Goal: Information Seeking & Learning: Understand process/instructions

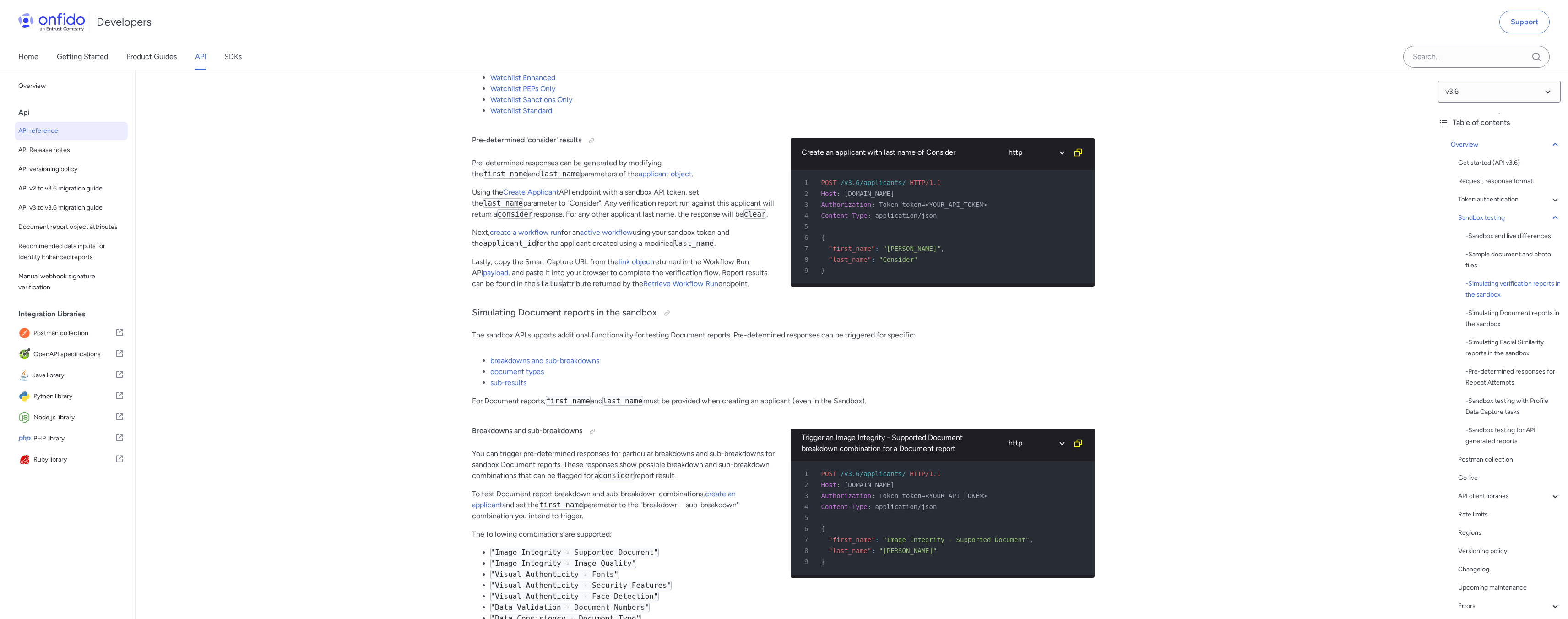
scroll to position [2087, 0]
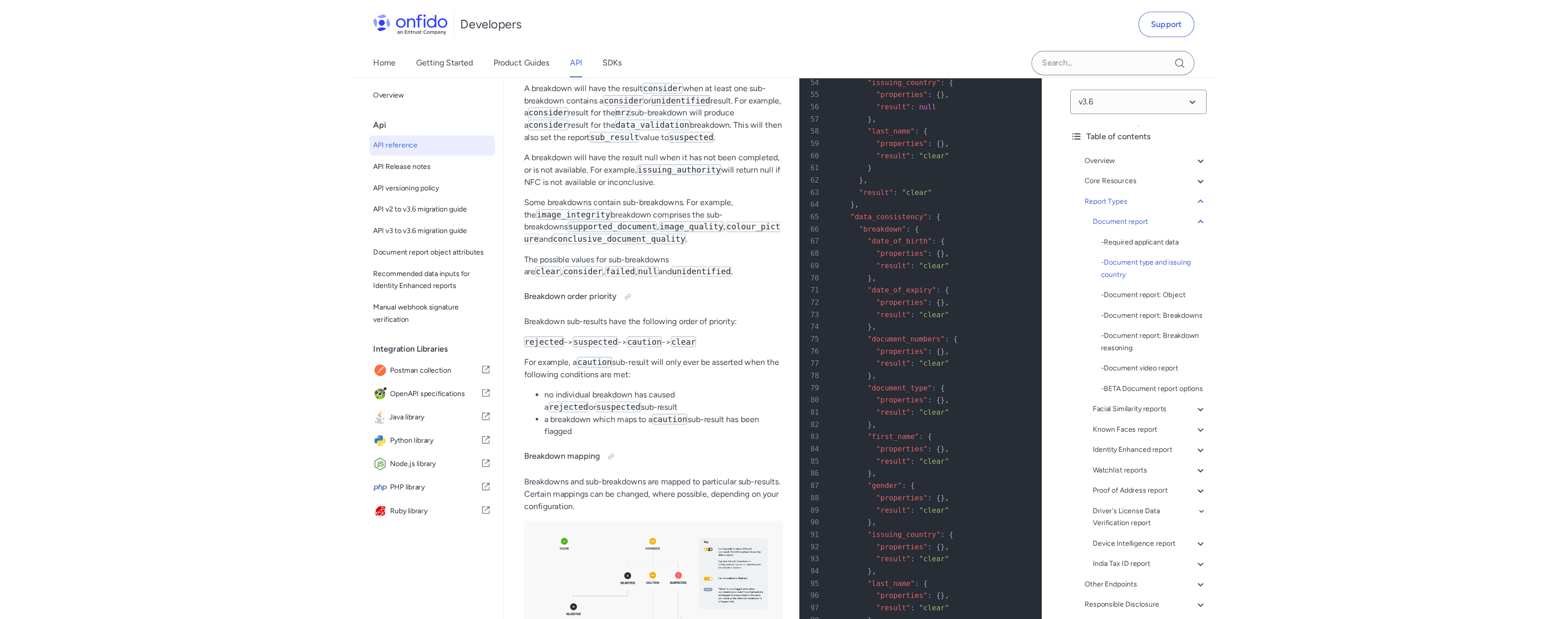
scroll to position [32669, 0]
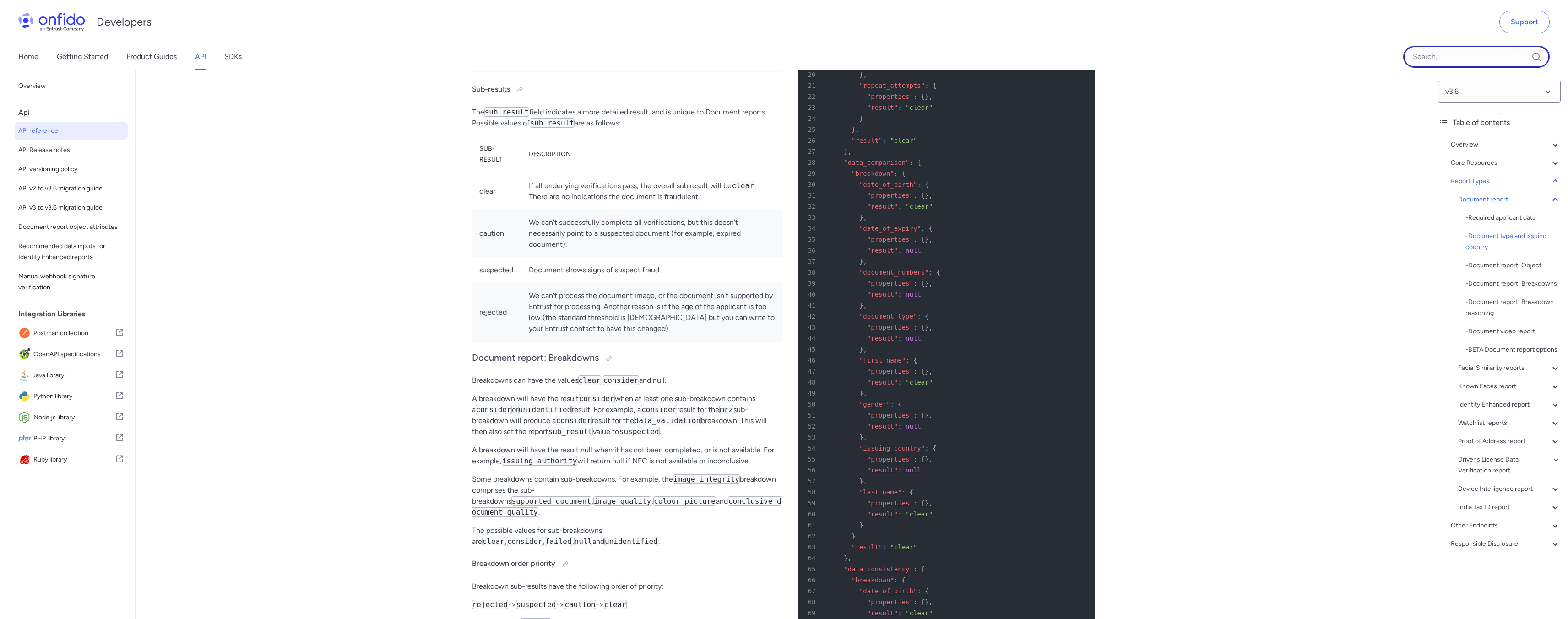
click at [775, 58] on input "Onfido search input field" at bounding box center [1476, 57] width 147 height 22
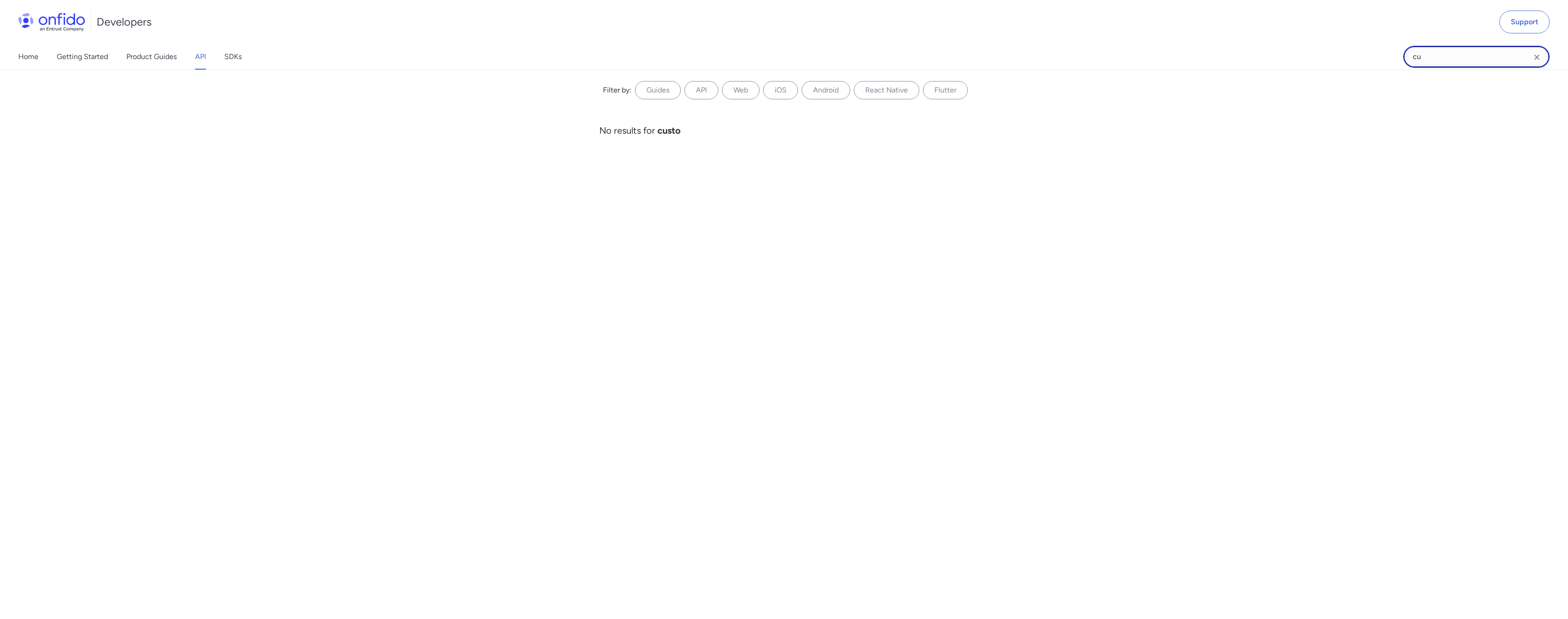
type input "c"
click at [775, 209] on div "Filter by: Guides API Web iOS Android React Native Flutter Filter by... Start y…" at bounding box center [784, 344] width 1568 height 550
click at [191, 56] on div "Home Getting Started Product Guides API SDKs" at bounding box center [139, 57] width 278 height 26
click at [197, 56] on link "API" at bounding box center [200, 57] width 11 height 26
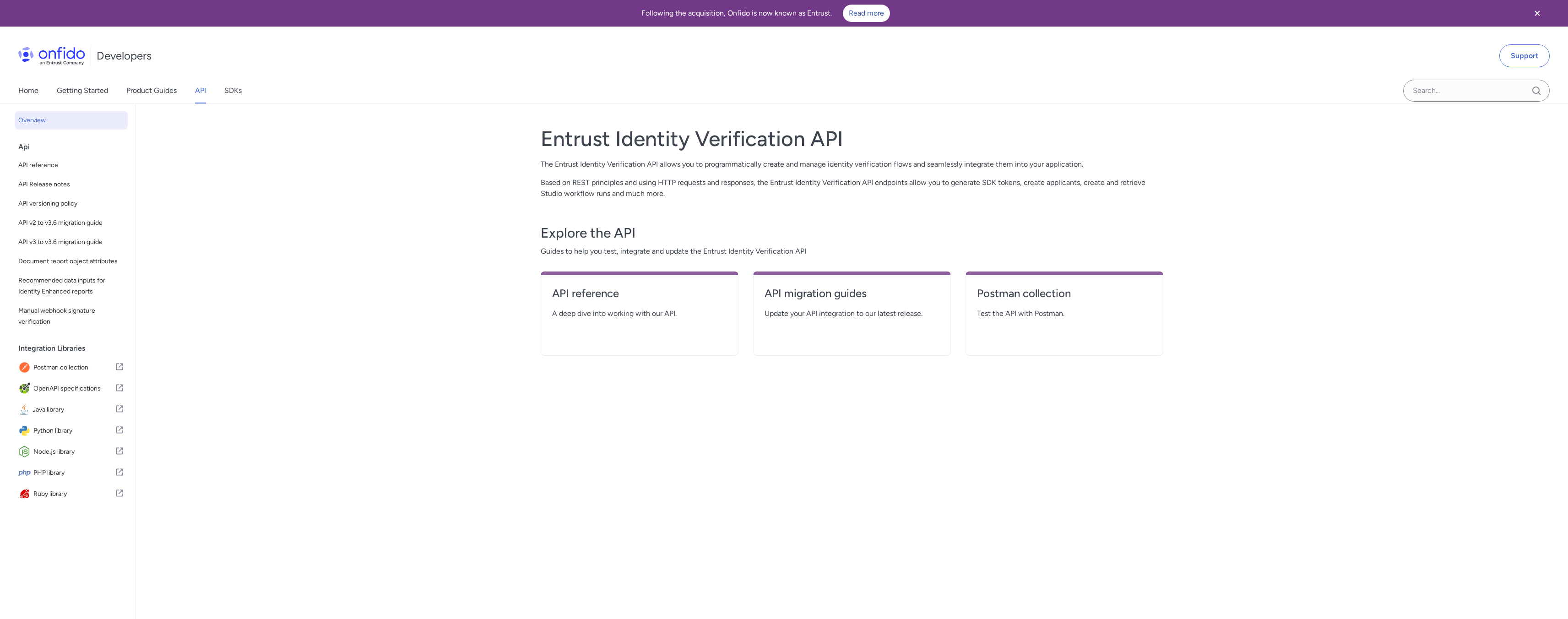
click at [588, 324] on div "API reference A deep dive into working with our API." at bounding box center [639, 313] width 198 height 84
click at [590, 293] on h4 "API reference" at bounding box center [639, 293] width 175 height 15
select select "http"
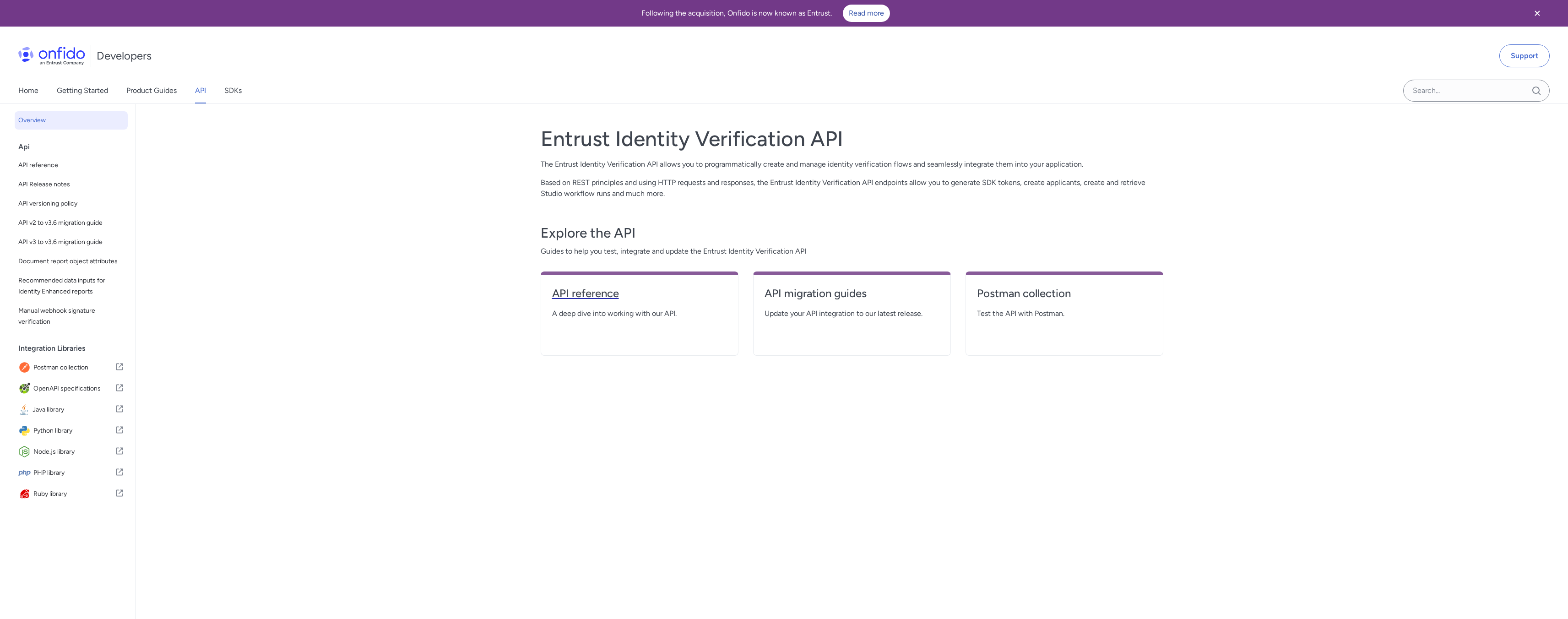
select select "http"
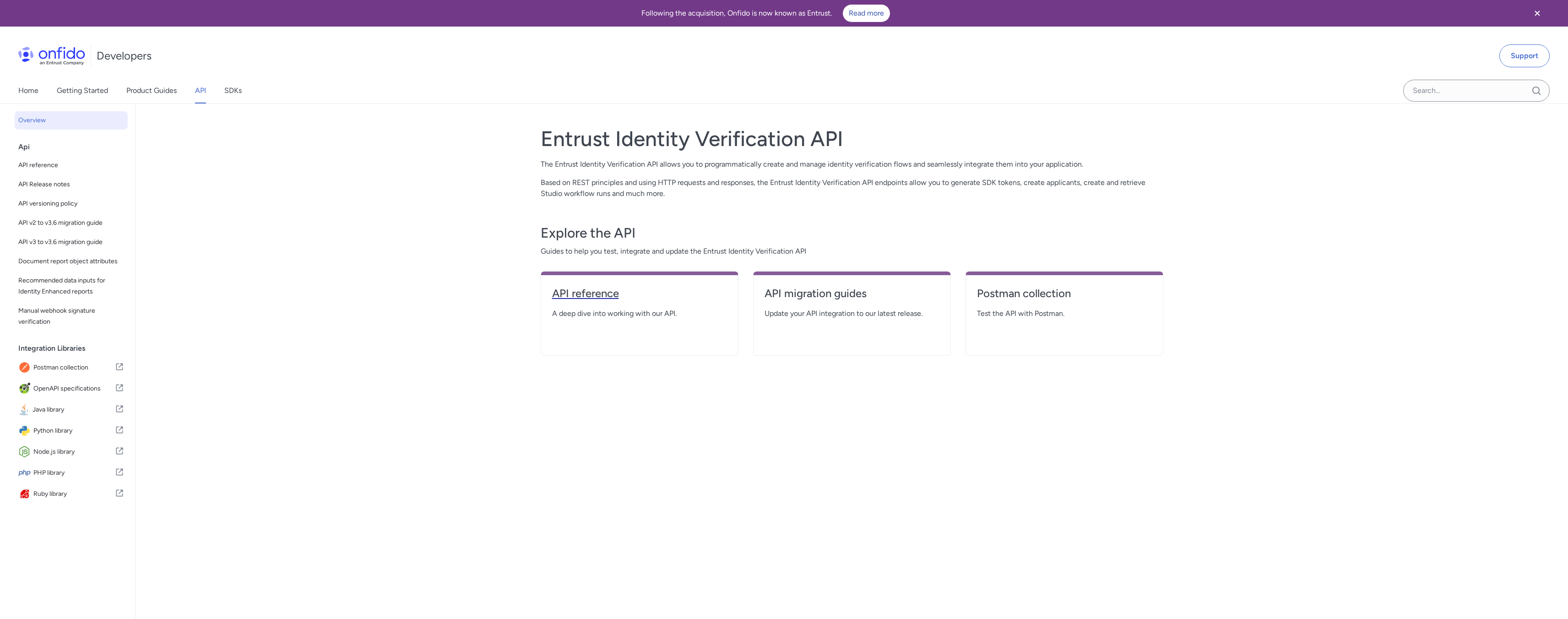
select select "http"
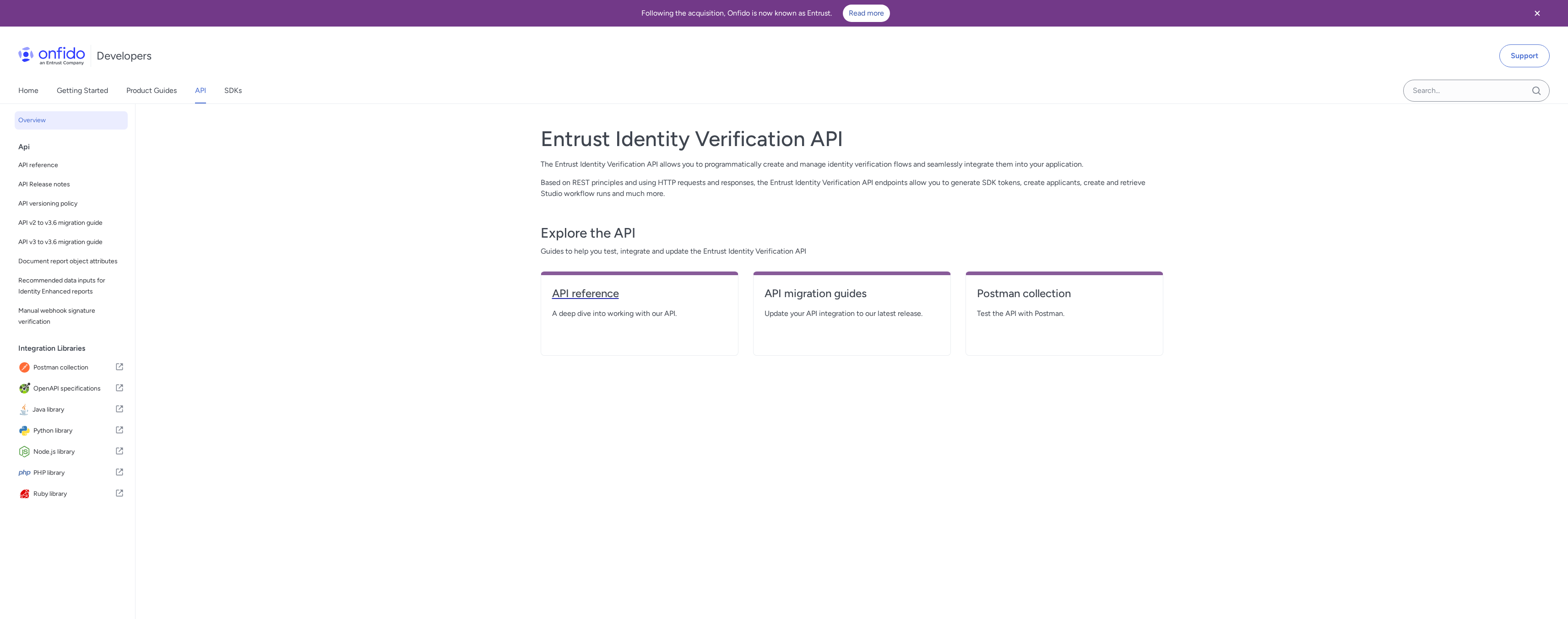
select select "http"
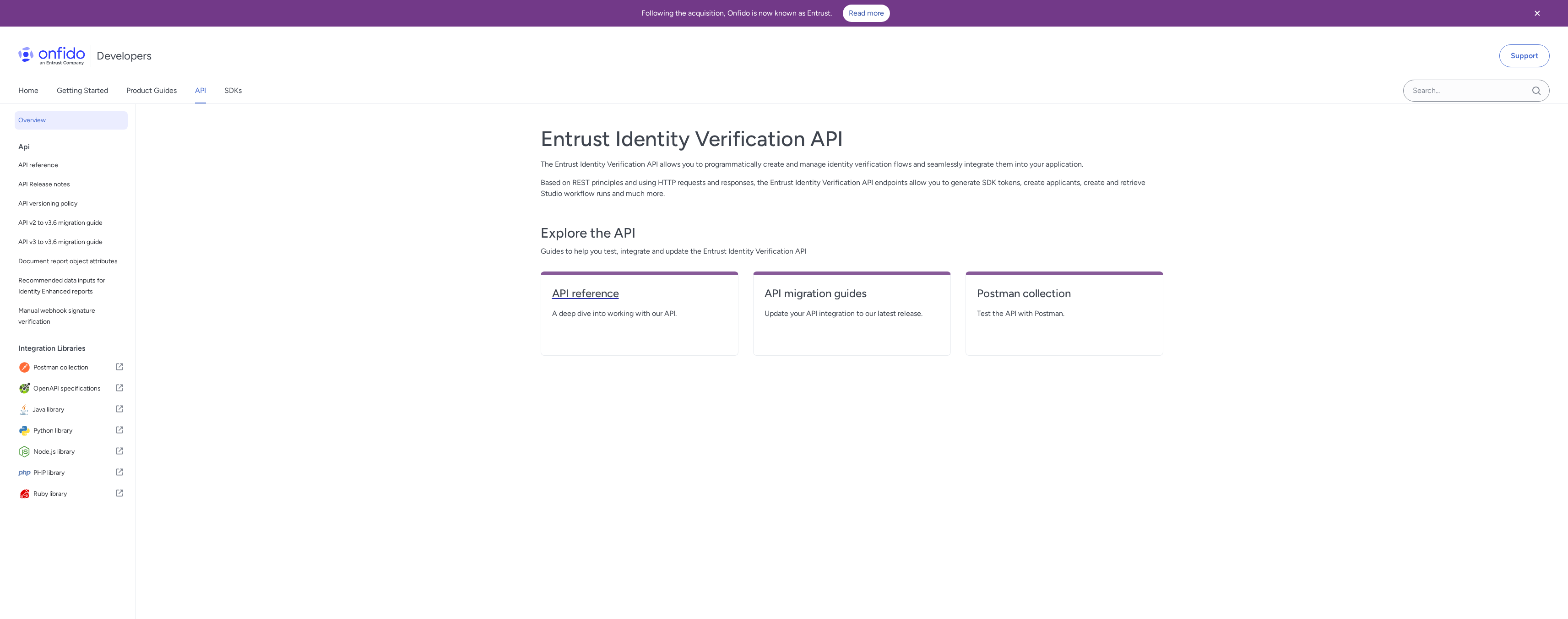
select select "http"
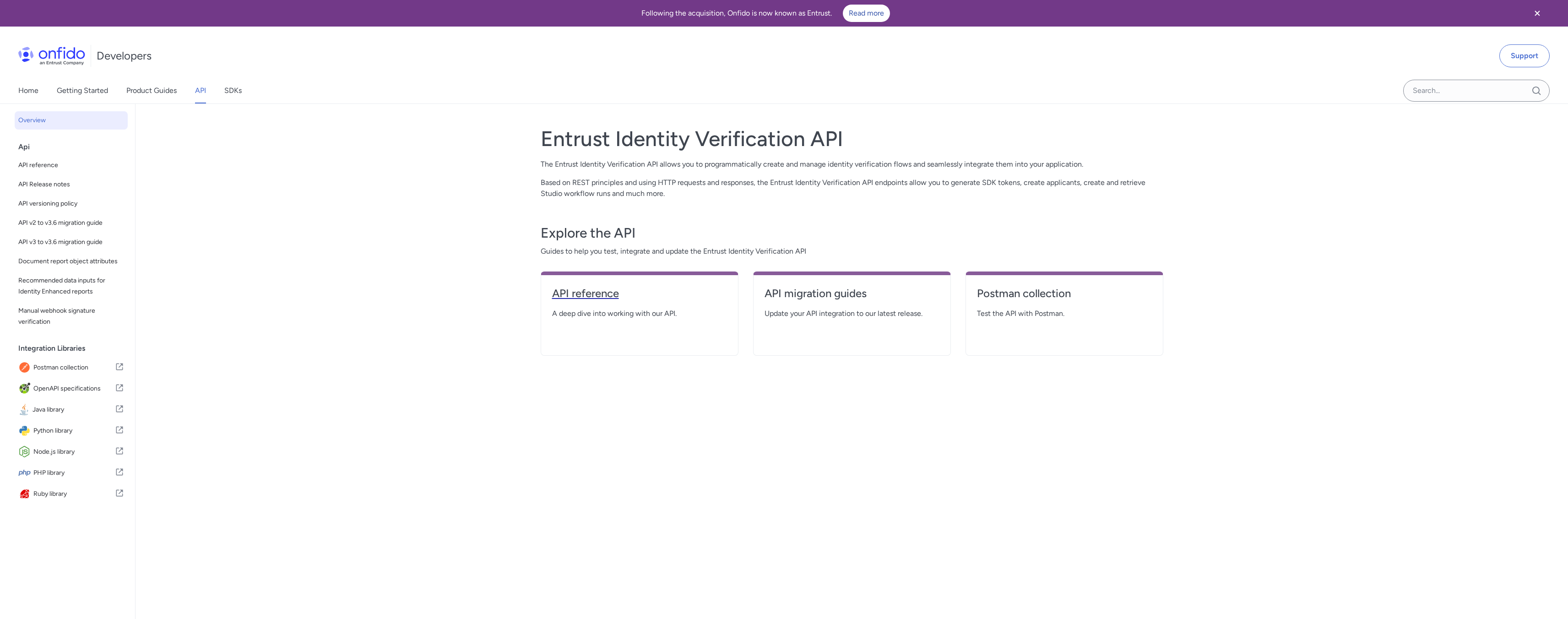
select select "http"
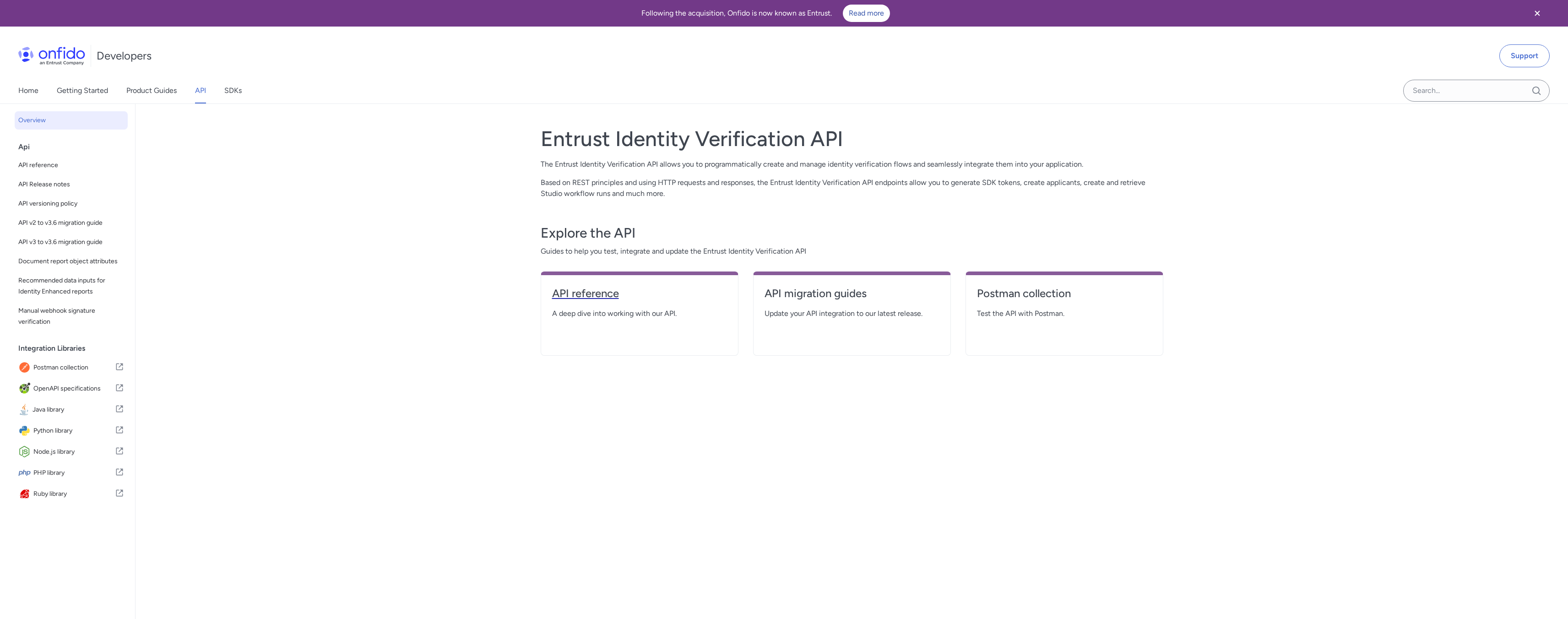
select select "http"
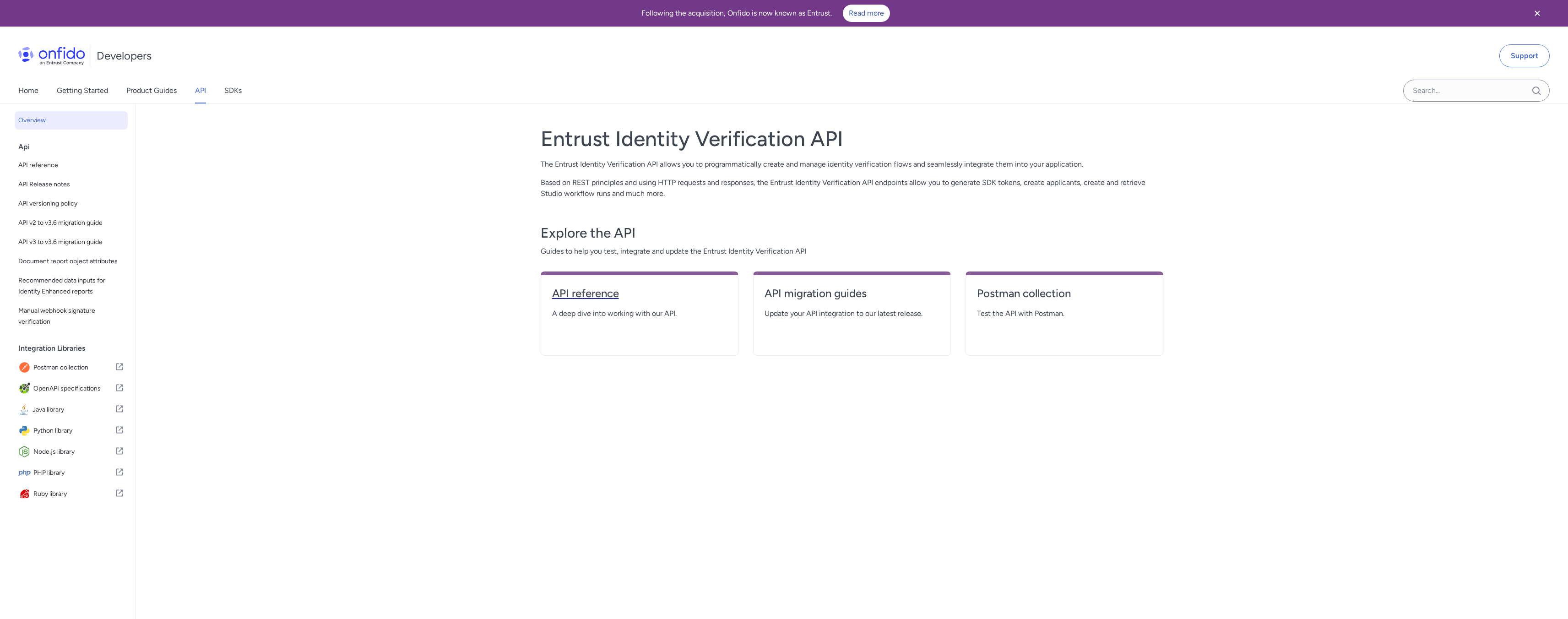
select select "http"
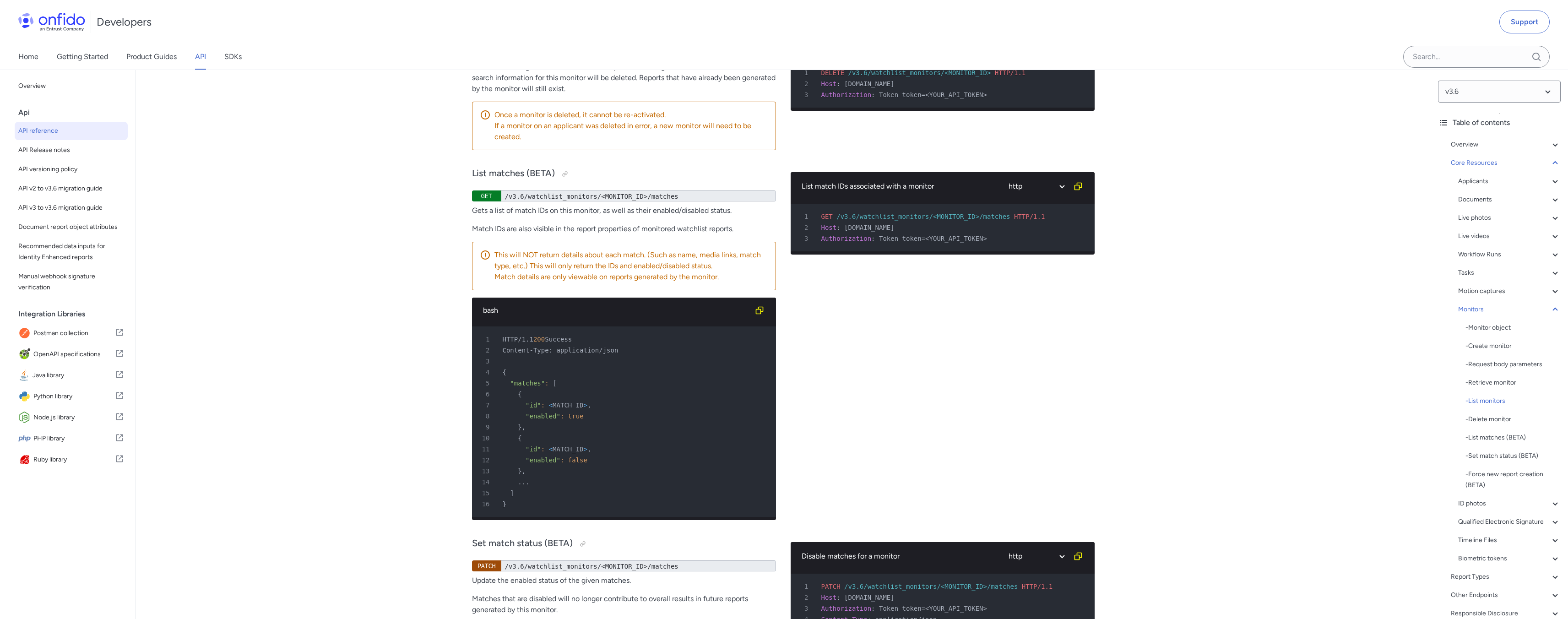
scroll to position [26751, 0]
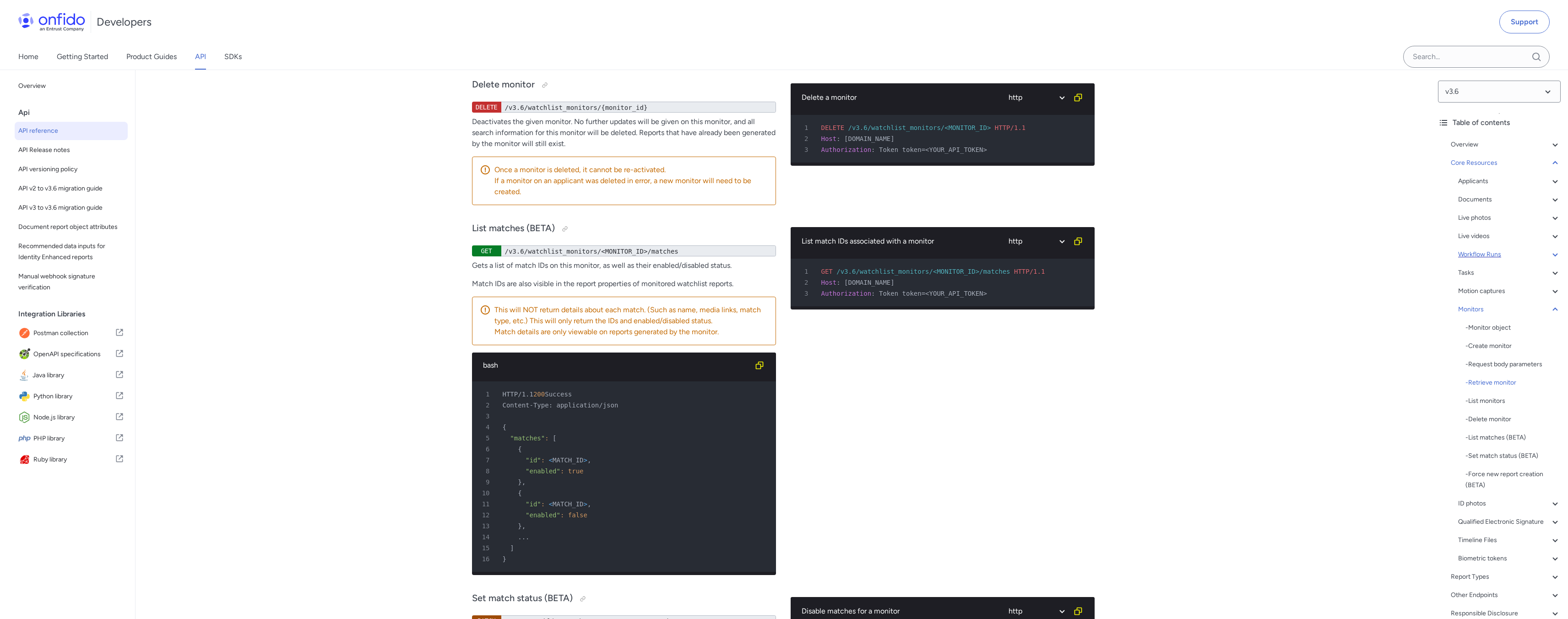
click at [1522, 256] on div "Workflow Runs" at bounding box center [1509, 254] width 102 height 11
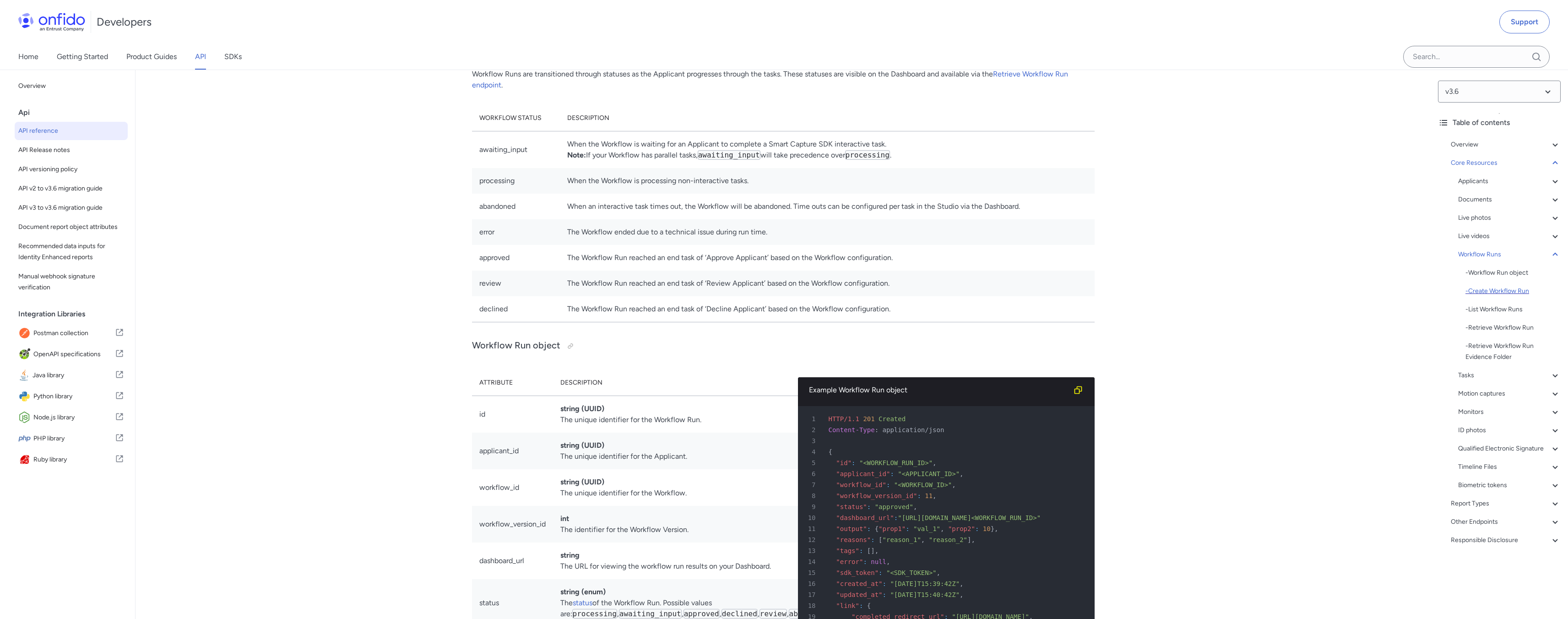
click at [1502, 292] on div "- Create Workflow Run" at bounding box center [1513, 291] width 95 height 11
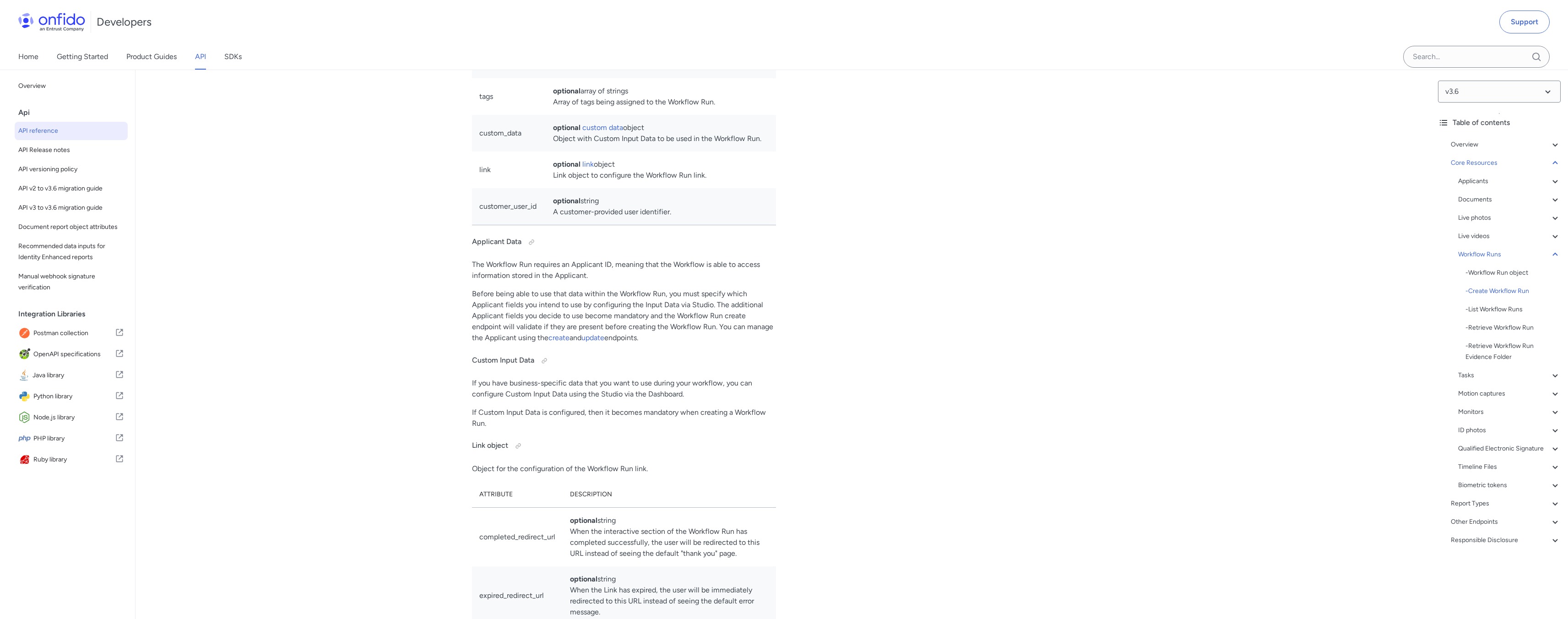
scroll to position [21293, 0]
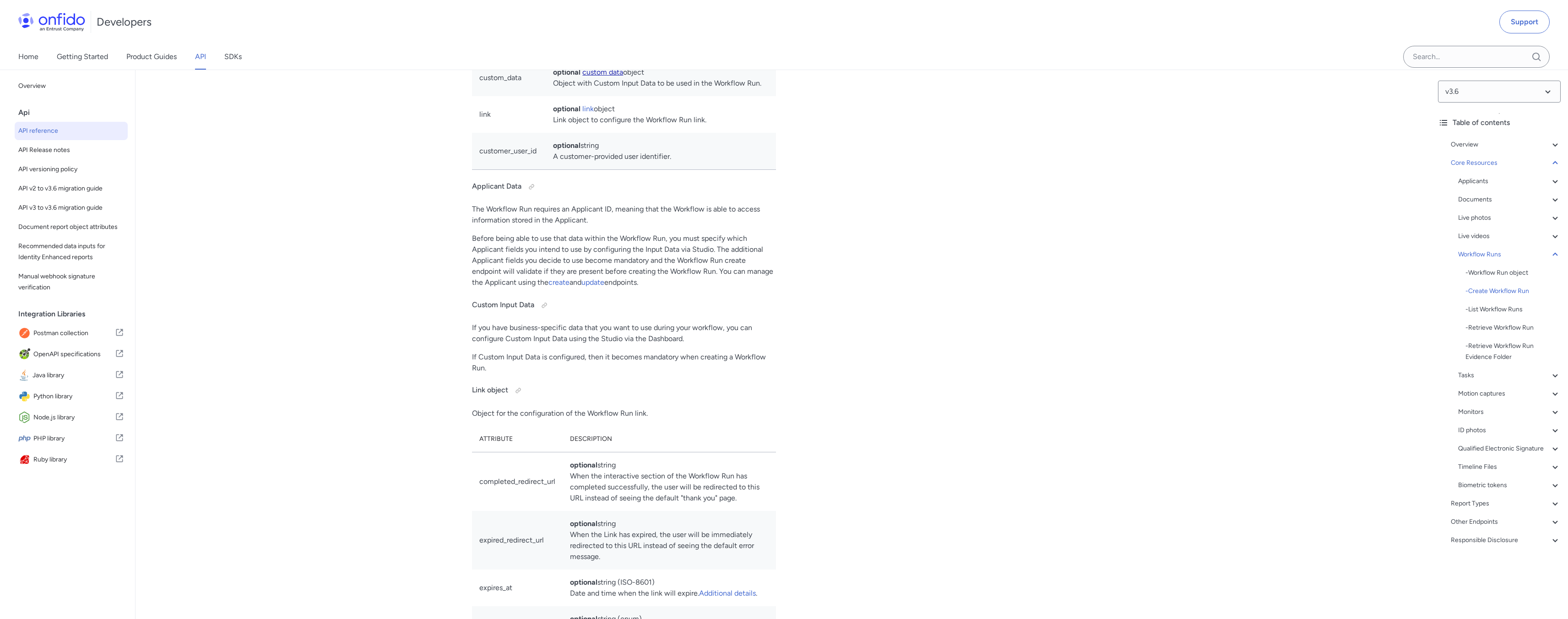
click at [590, 77] on link "custom data" at bounding box center [603, 72] width 41 height 9
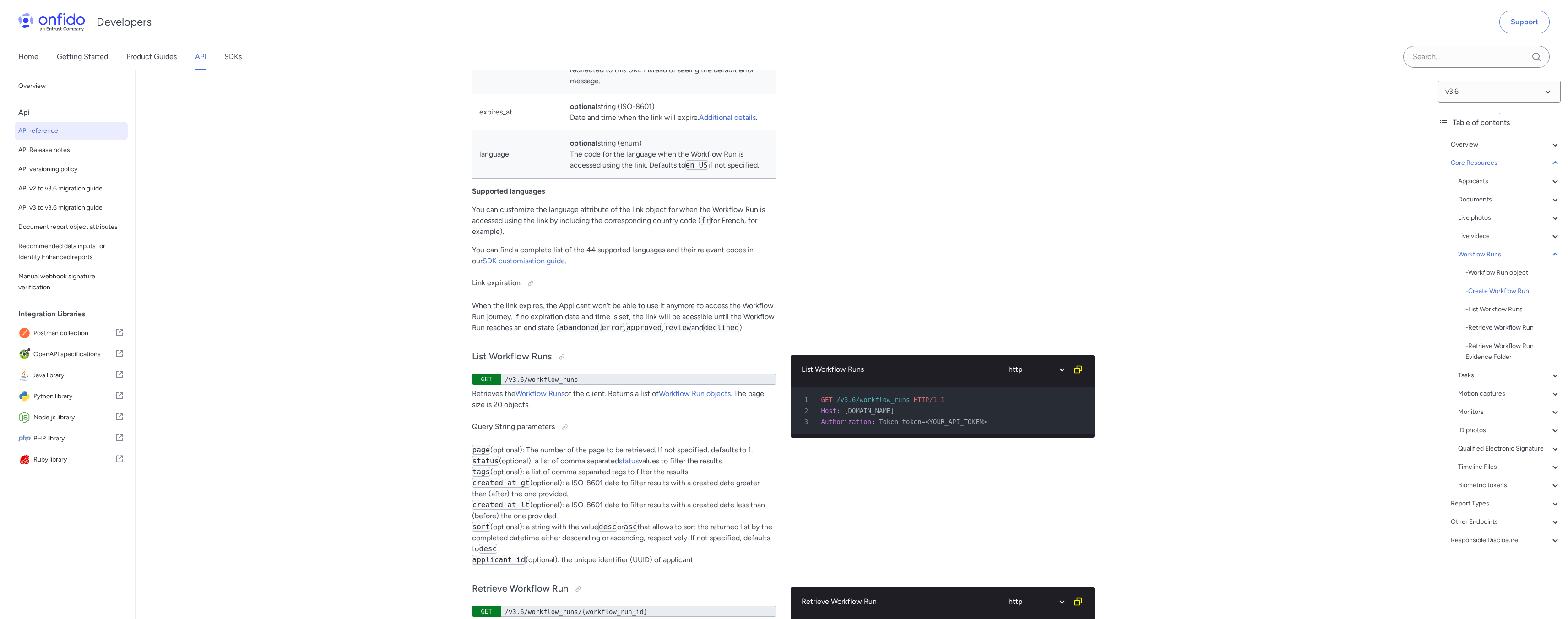
drag, startPoint x: 479, startPoint y: 291, endPoint x: 555, endPoint y: 320, distance: 81.3
click at [555, 178] on tbody "completed_redirect_url optional string When the interactive section of the Work…" at bounding box center [623, 77] width 304 height 202
click at [545, 94] on td "expired_redirect_url" at bounding box center [517, 65] width 91 height 58
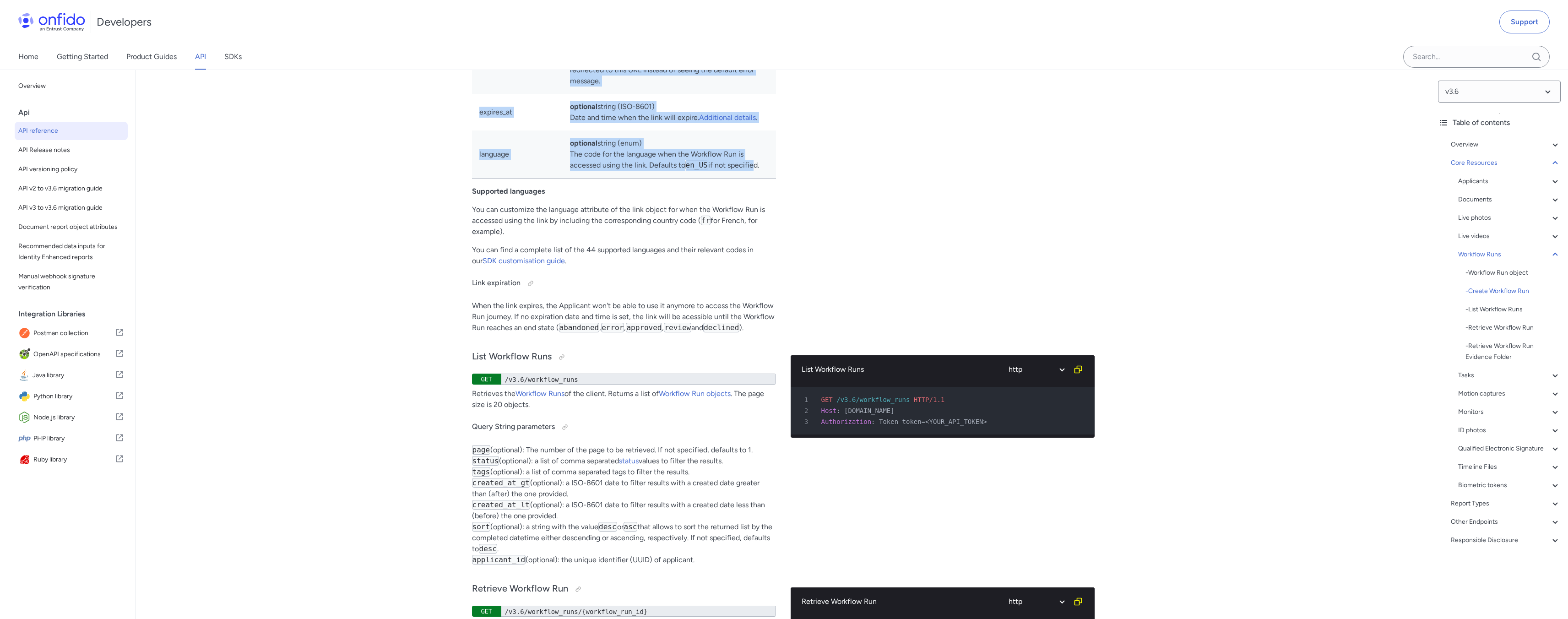
drag, startPoint x: 470, startPoint y: 284, endPoint x: 751, endPoint y: 447, distance: 324.9
